Goal: Task Accomplishment & Management: Manage account settings

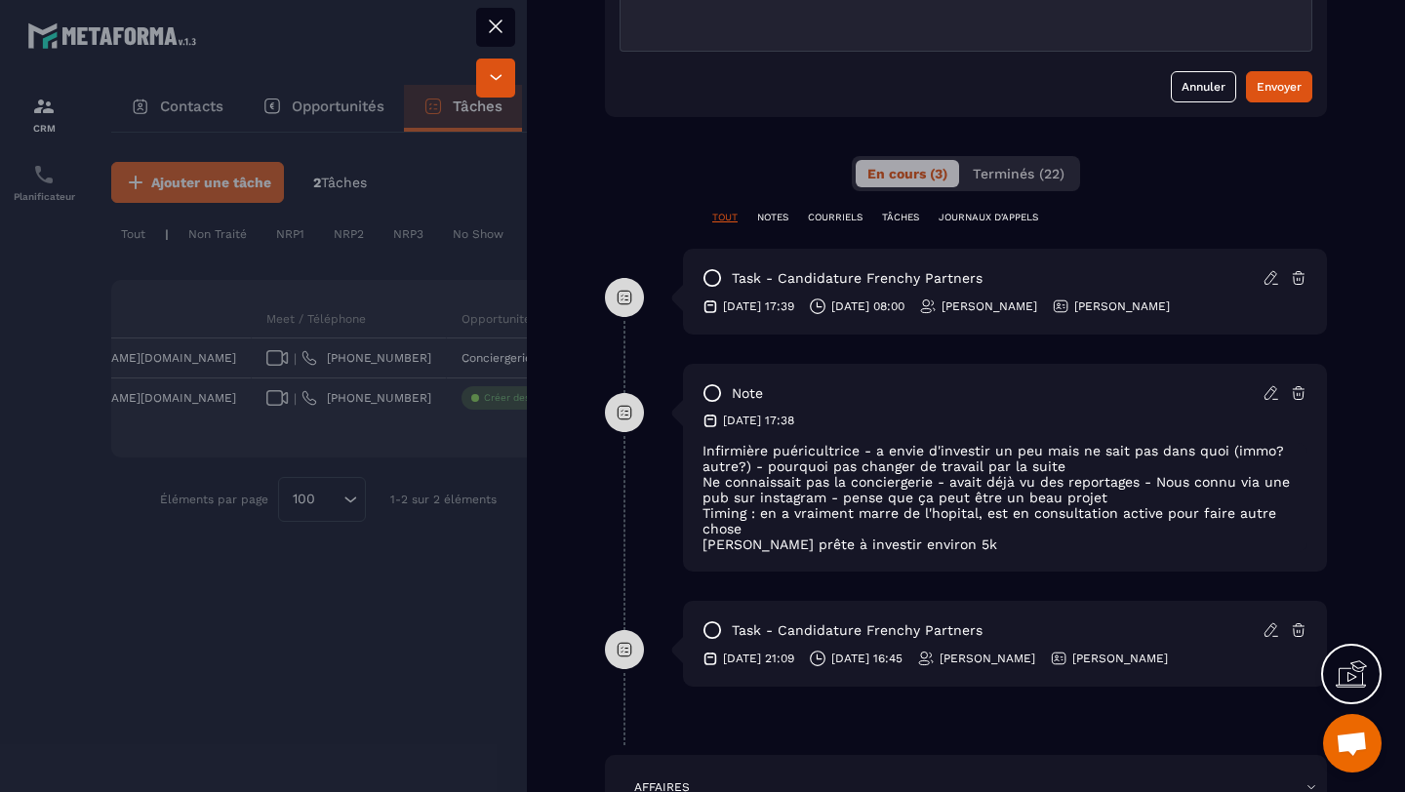
scroll to position [1058, 0]
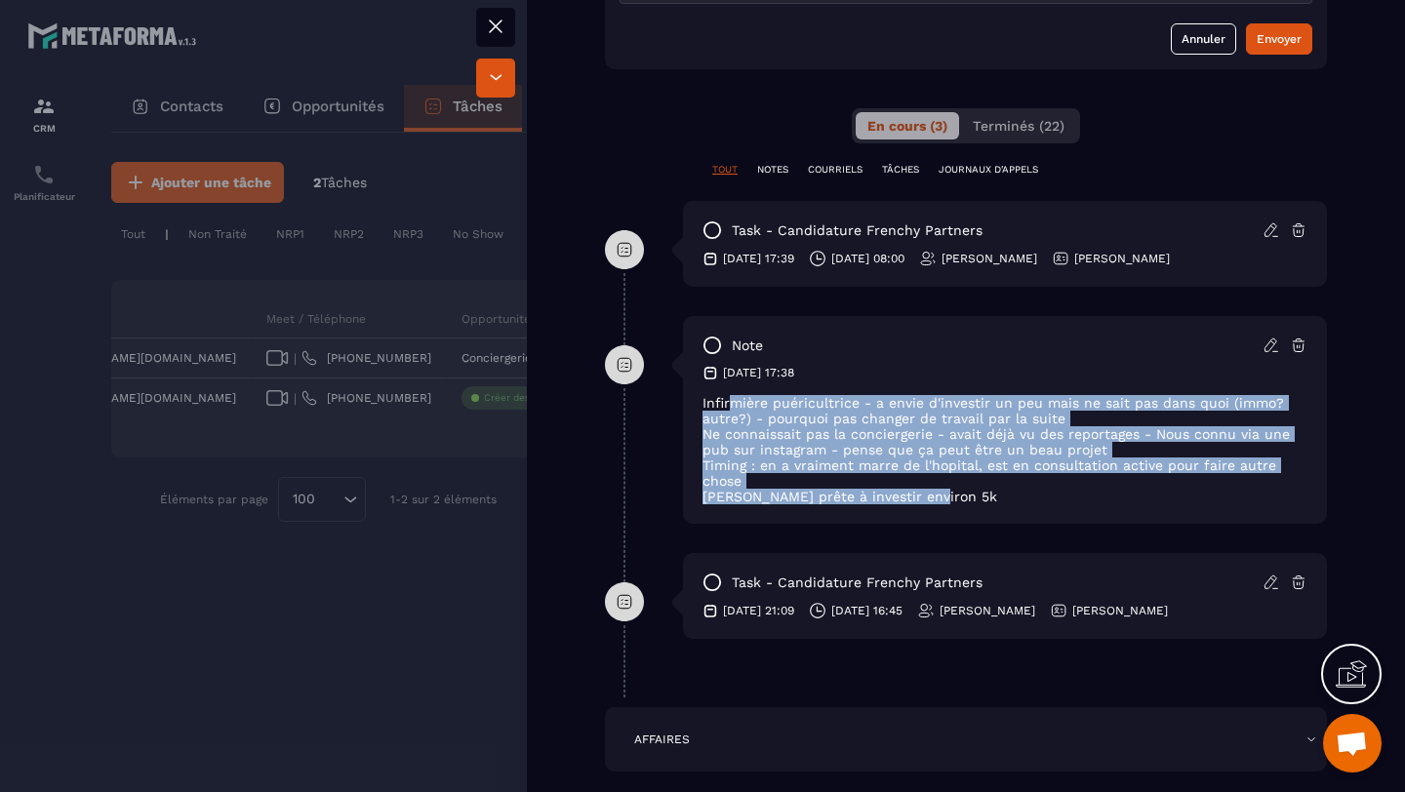
drag, startPoint x: 932, startPoint y: 483, endPoint x: 728, endPoint y: 391, distance: 223.5
click at [728, 395] on div "Infirmière puéricultrice - a envie d'investir un peu mais ne sait pas dans quoi…" at bounding box center [1004, 449] width 605 height 109
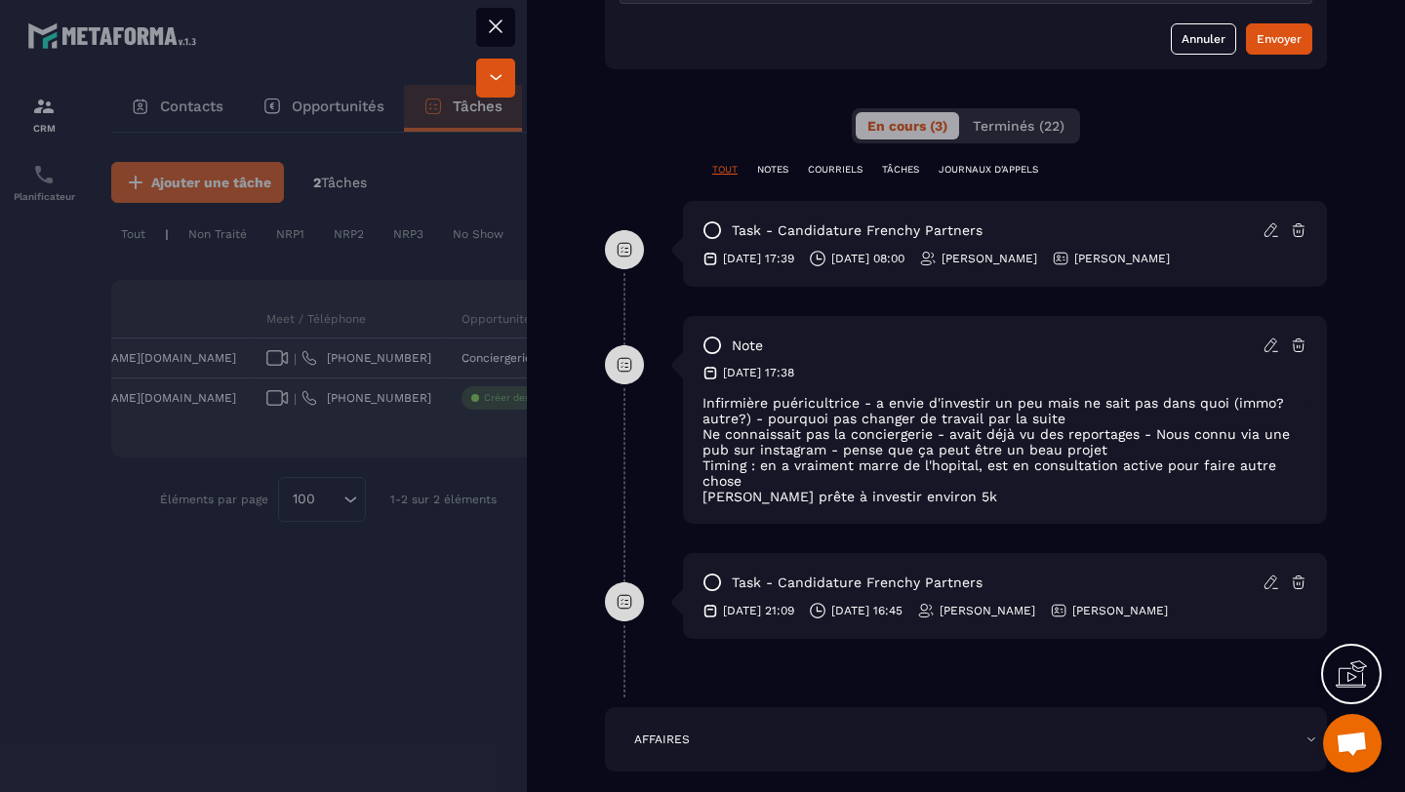
click at [943, 426] on p "Ne connaissait pas la conciergerie - avait déjà vu des reportages - Nous connu …" at bounding box center [1004, 441] width 605 height 31
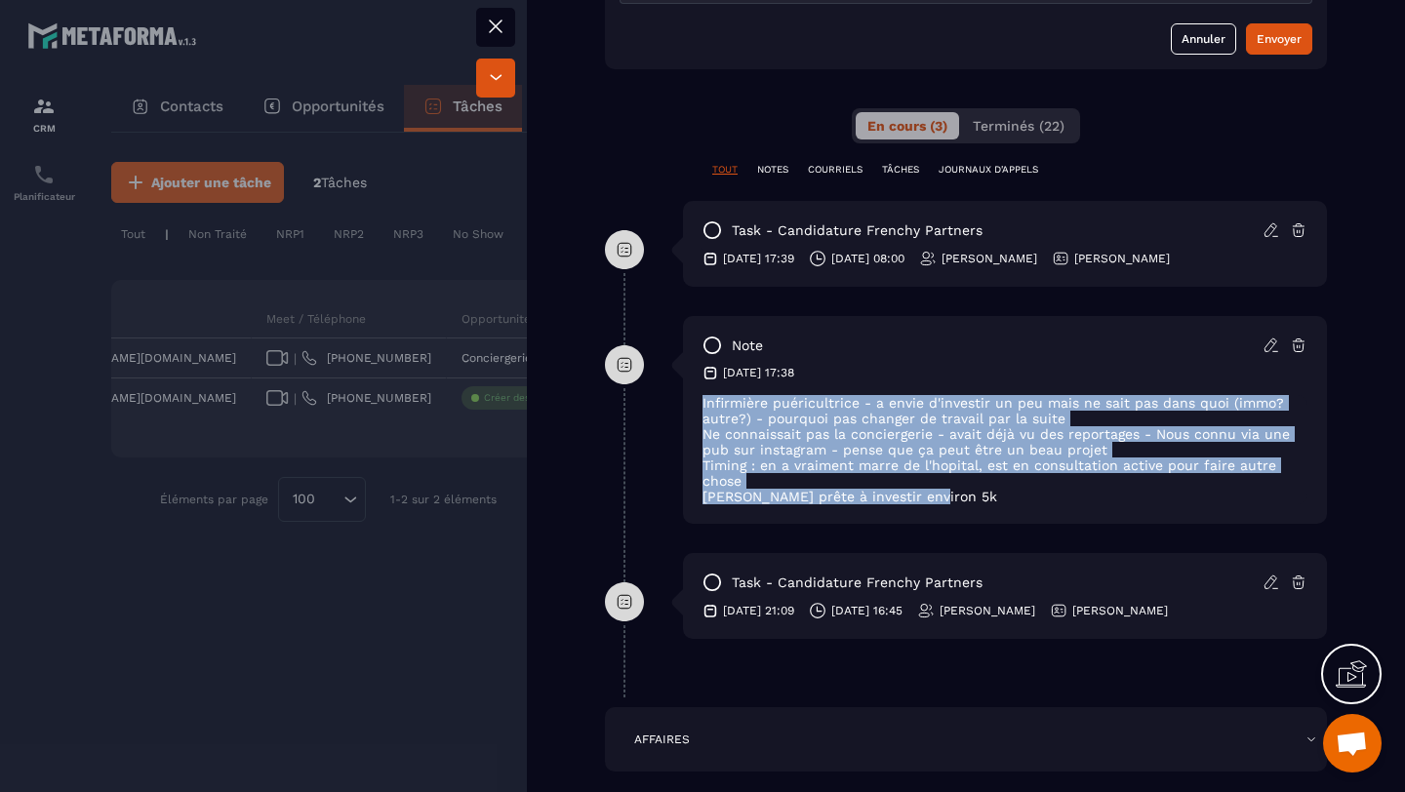
drag, startPoint x: 948, startPoint y: 485, endPoint x: 697, endPoint y: 380, distance: 271.6
click at [697, 380] on div "note [DATE] 17:38 Infirmière puéricultrice - a envie d'investir un peu mais ne …" at bounding box center [1005, 420] width 644 height 208
copy div "Infirmière puéricultrice - a envie d'investir un peu mais ne sait pas dans quoi…"
click at [312, 175] on div at bounding box center [702, 396] width 1405 height 792
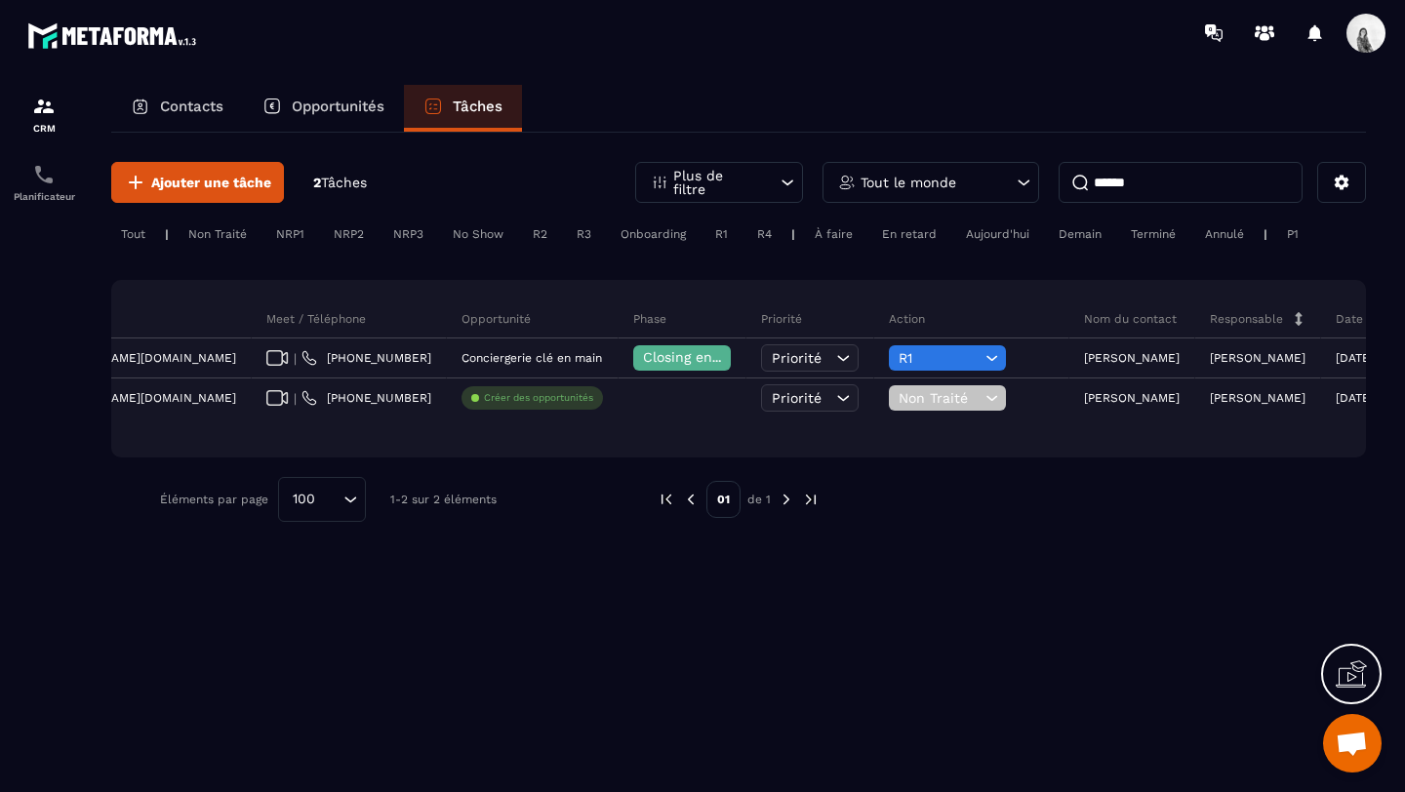
click at [1170, 176] on input "******" at bounding box center [1180, 182] width 244 height 41
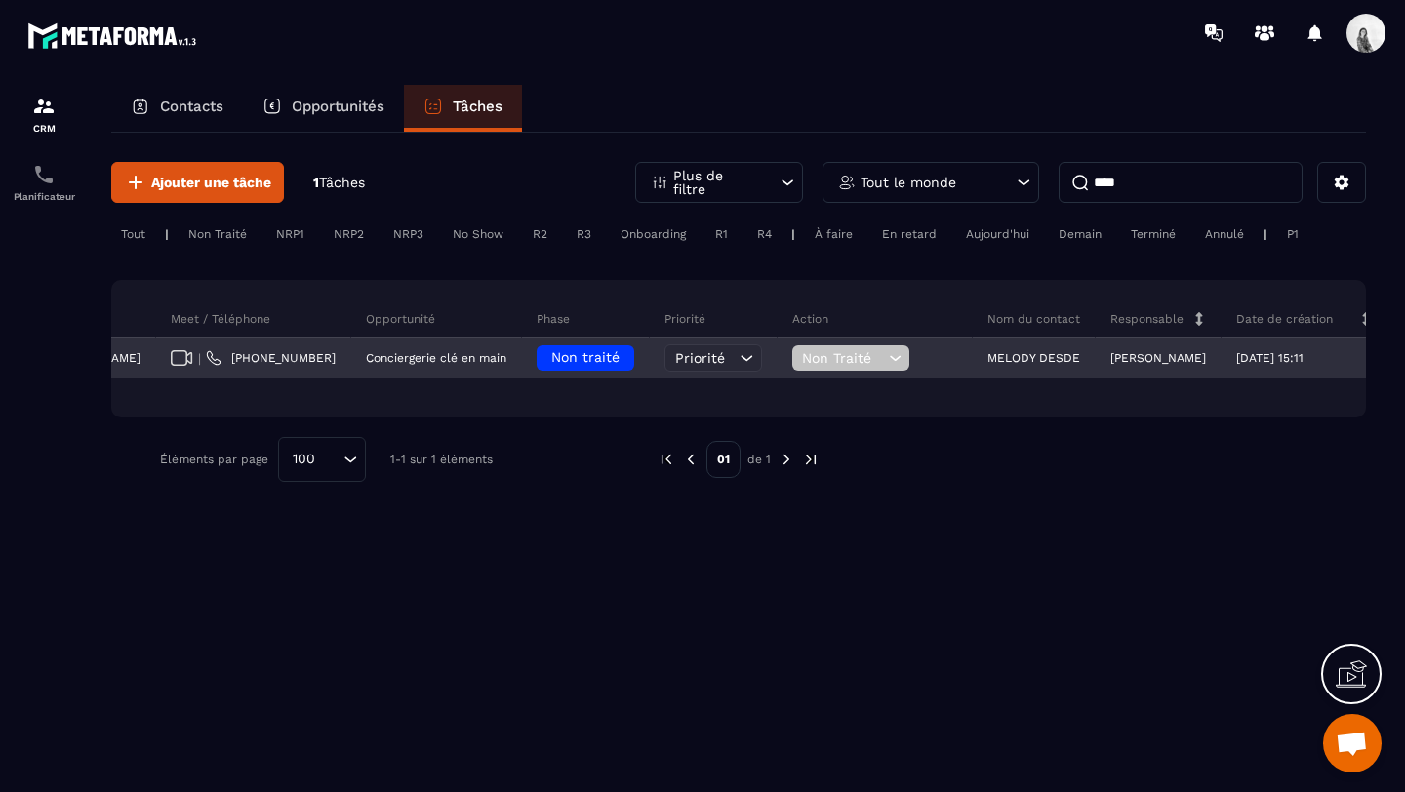
type input "****"
click at [973, 349] on div "MELODY DESDE" at bounding box center [1034, 358] width 123 height 39
click at [987, 361] on p "MELODY DESDE" at bounding box center [1033, 358] width 93 height 14
